Goal: Information Seeking & Learning: Check status

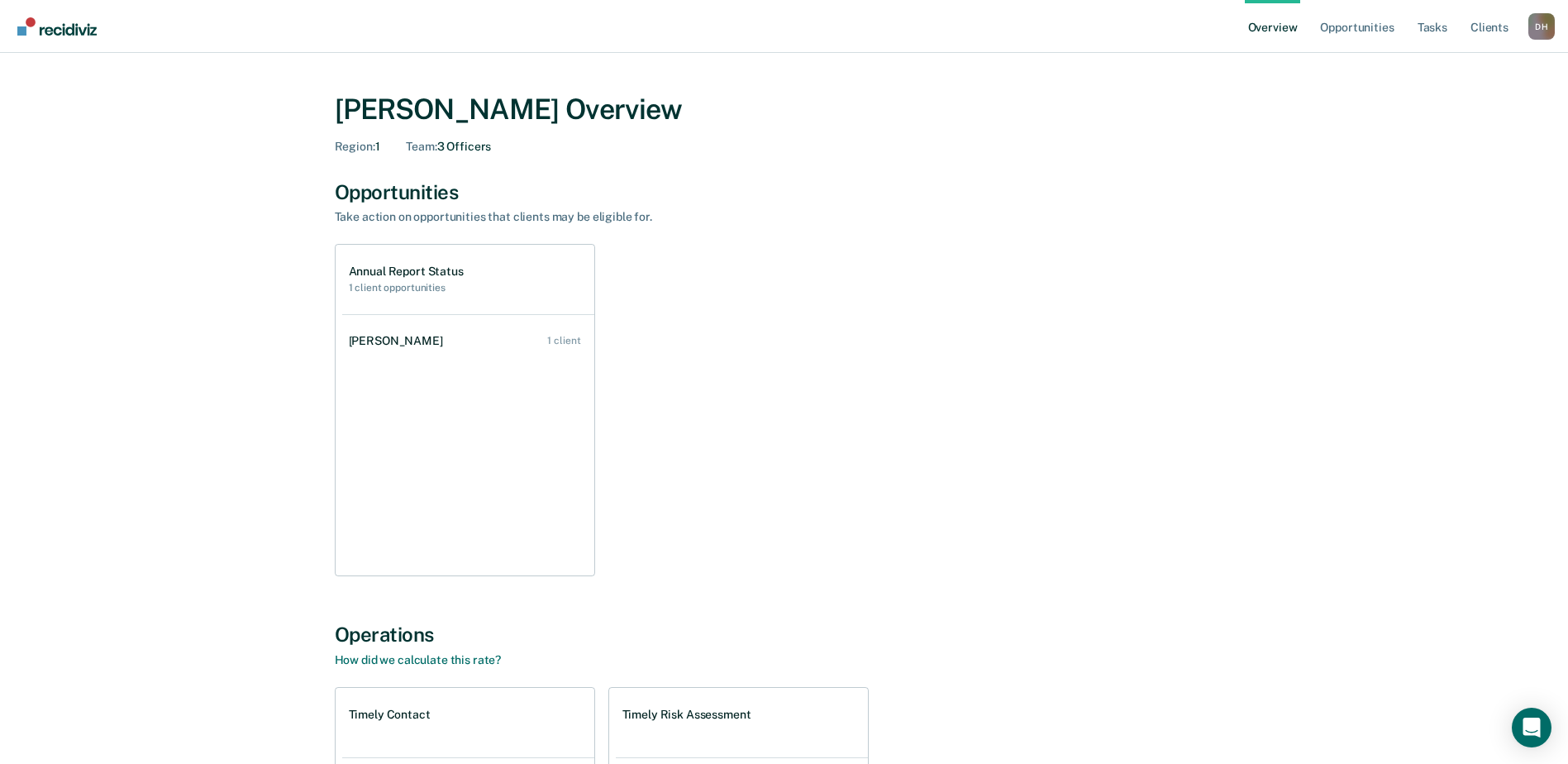
click at [431, 341] on link "[PERSON_NAME] 1 client" at bounding box center [468, 341] width 252 height 47
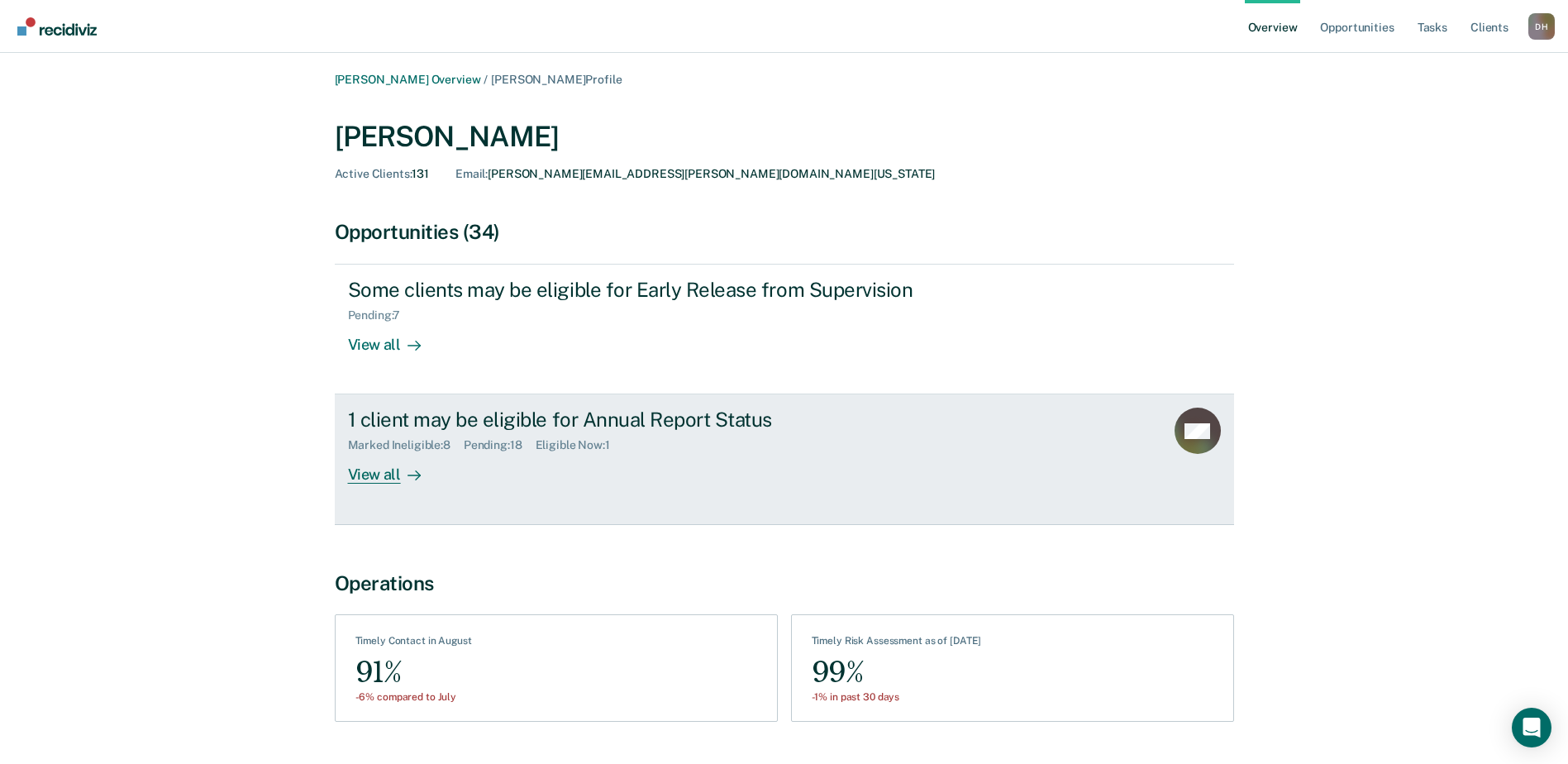
click at [352, 480] on div "View all" at bounding box center [394, 468] width 93 height 32
